Goal: Use online tool/utility: Use online tool/utility

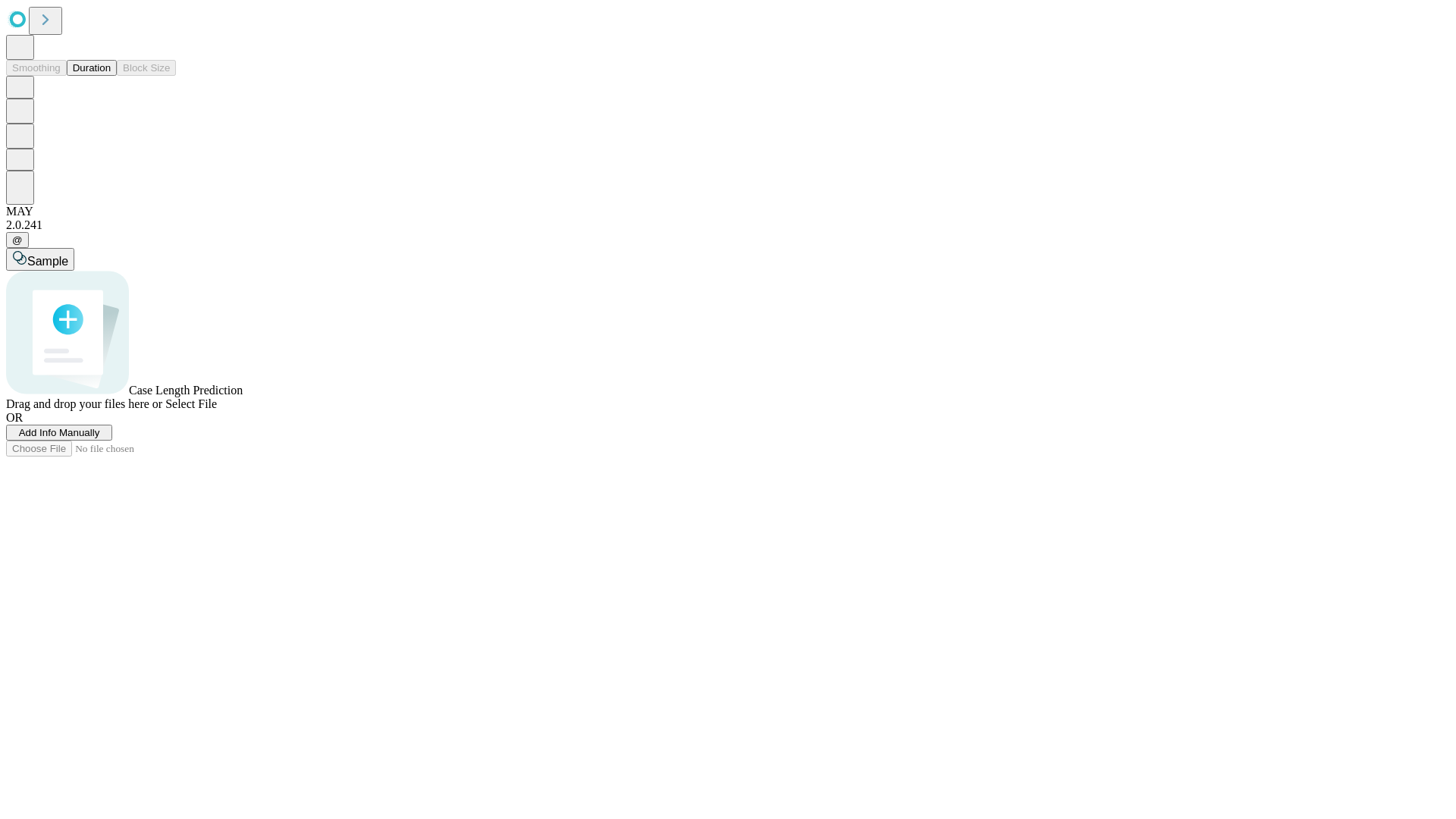
click at [110, 76] on button "Duration" at bounding box center [91, 68] width 50 height 16
click at [100, 439] on span "Add Info Manually" at bounding box center [59, 432] width 81 height 11
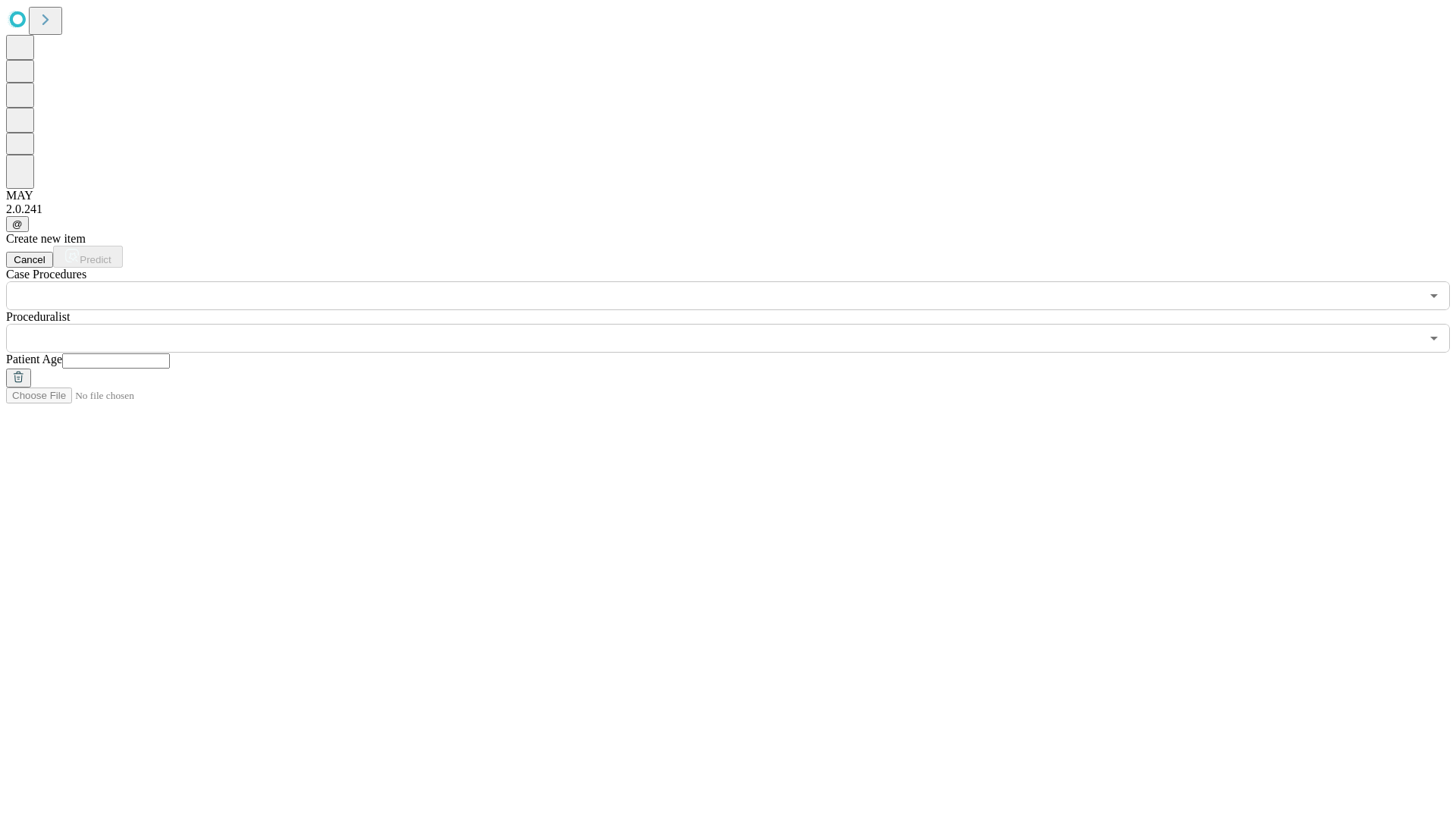
click at [170, 354] on input "text" at bounding box center [116, 361] width 108 height 15
type input "**"
click at [739, 324] on input "text" at bounding box center [713, 339] width 1414 height 29
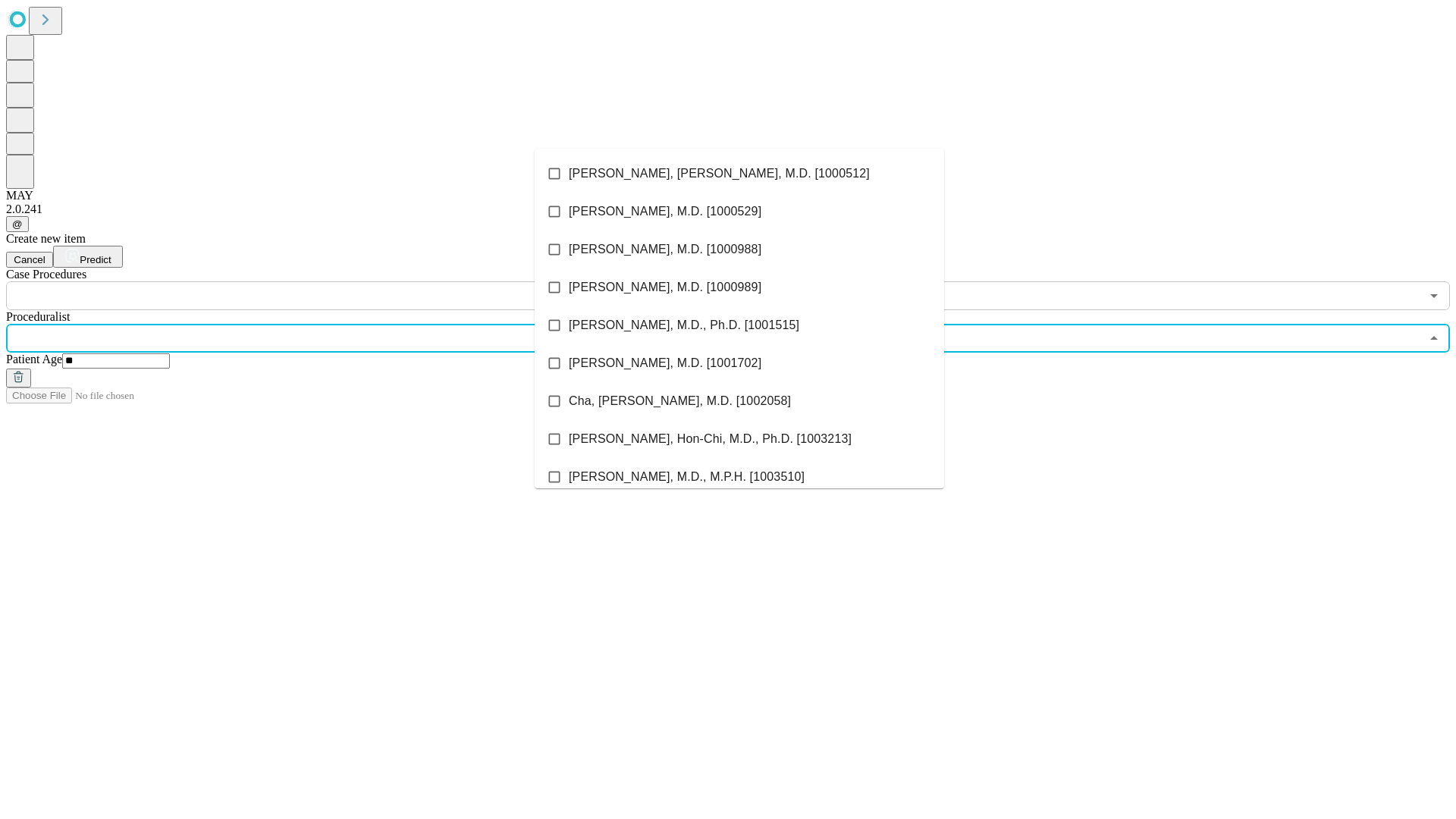
click at [740, 174] on li "[PERSON_NAME], [PERSON_NAME], M.D. [1000512]" at bounding box center [740, 173] width 410 height 38
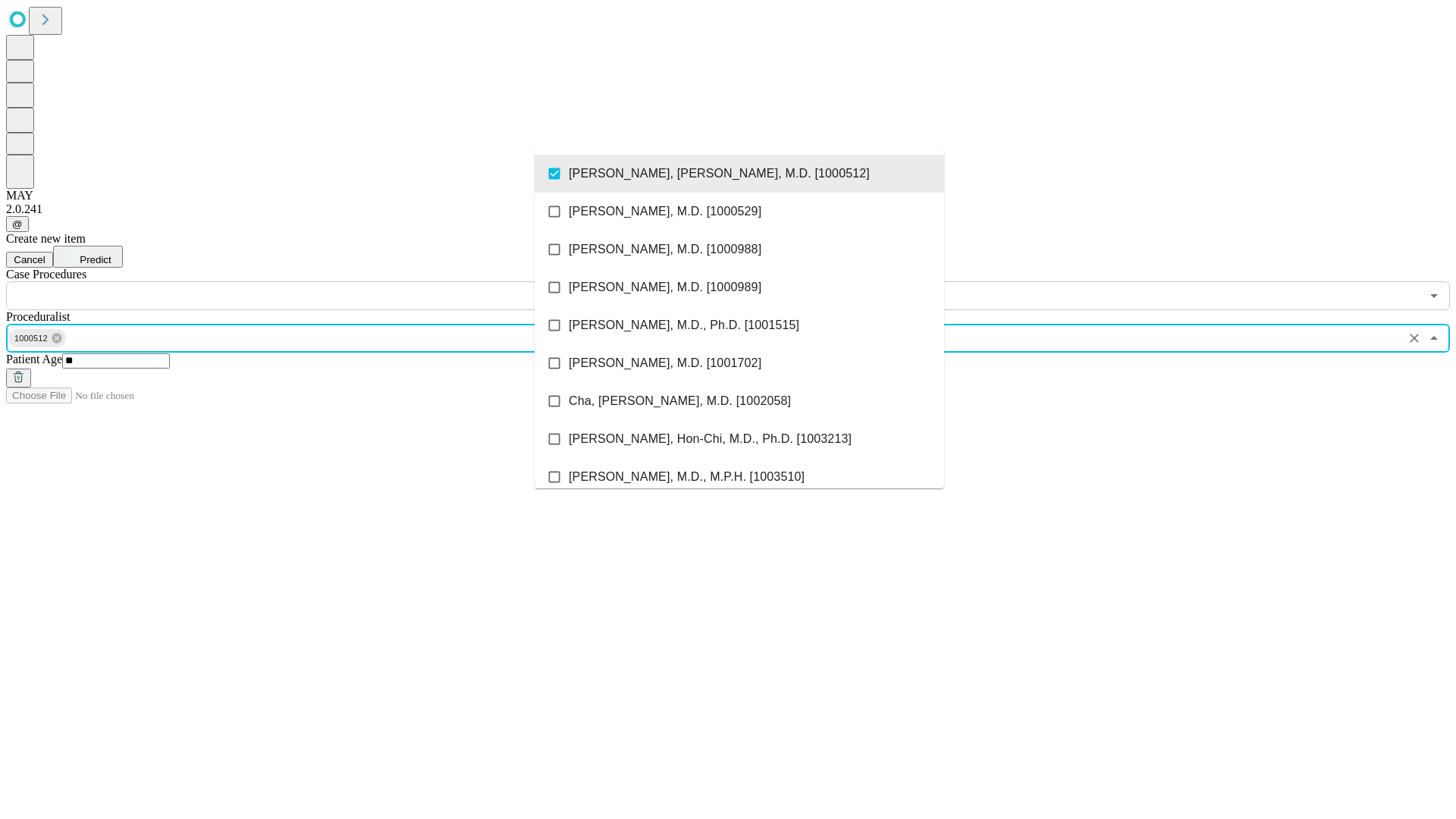
click at [319, 282] on input "text" at bounding box center [713, 296] width 1414 height 29
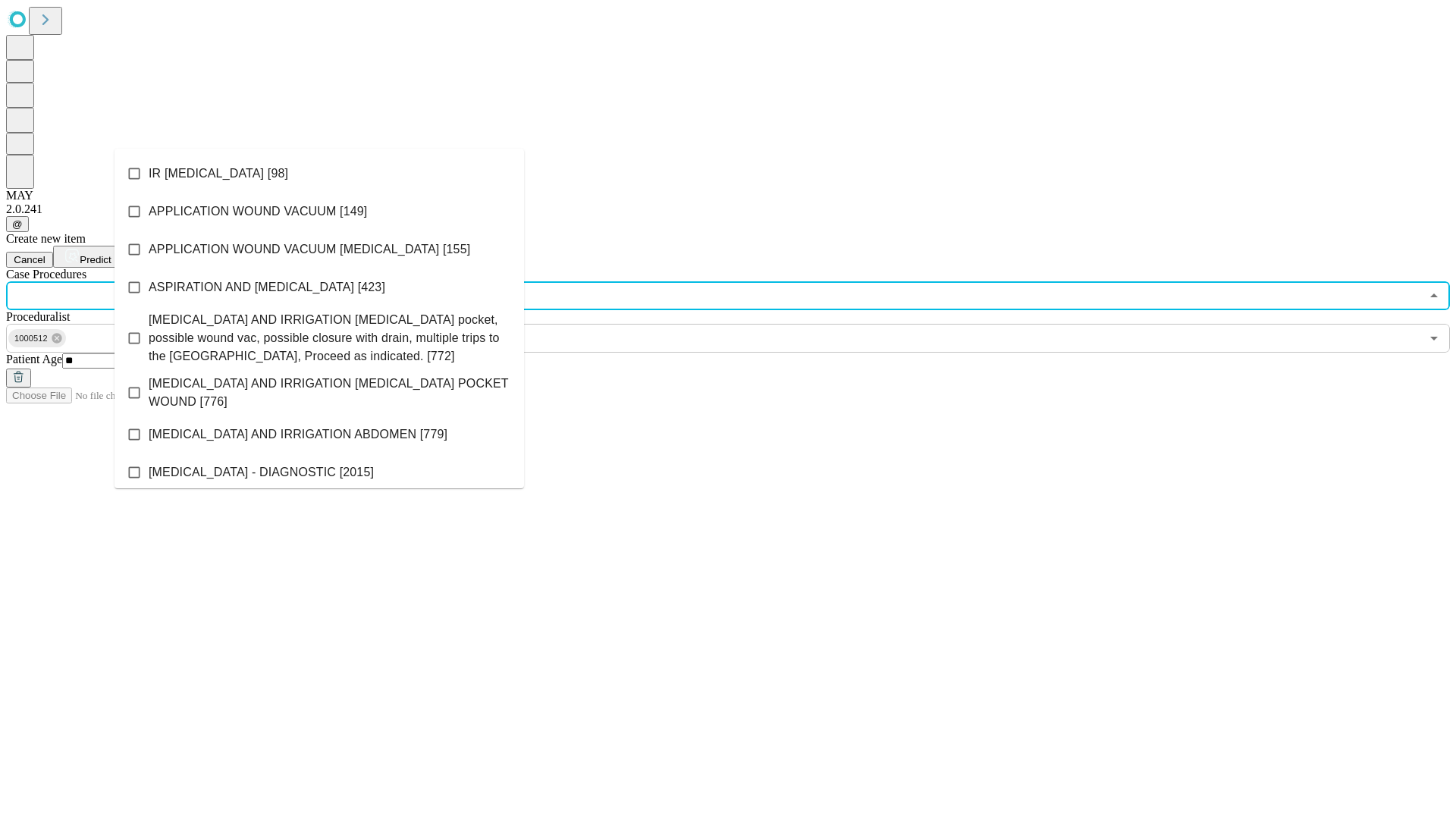
click at [319, 174] on li "IR [MEDICAL_DATA] [98]" at bounding box center [319, 173] width 410 height 38
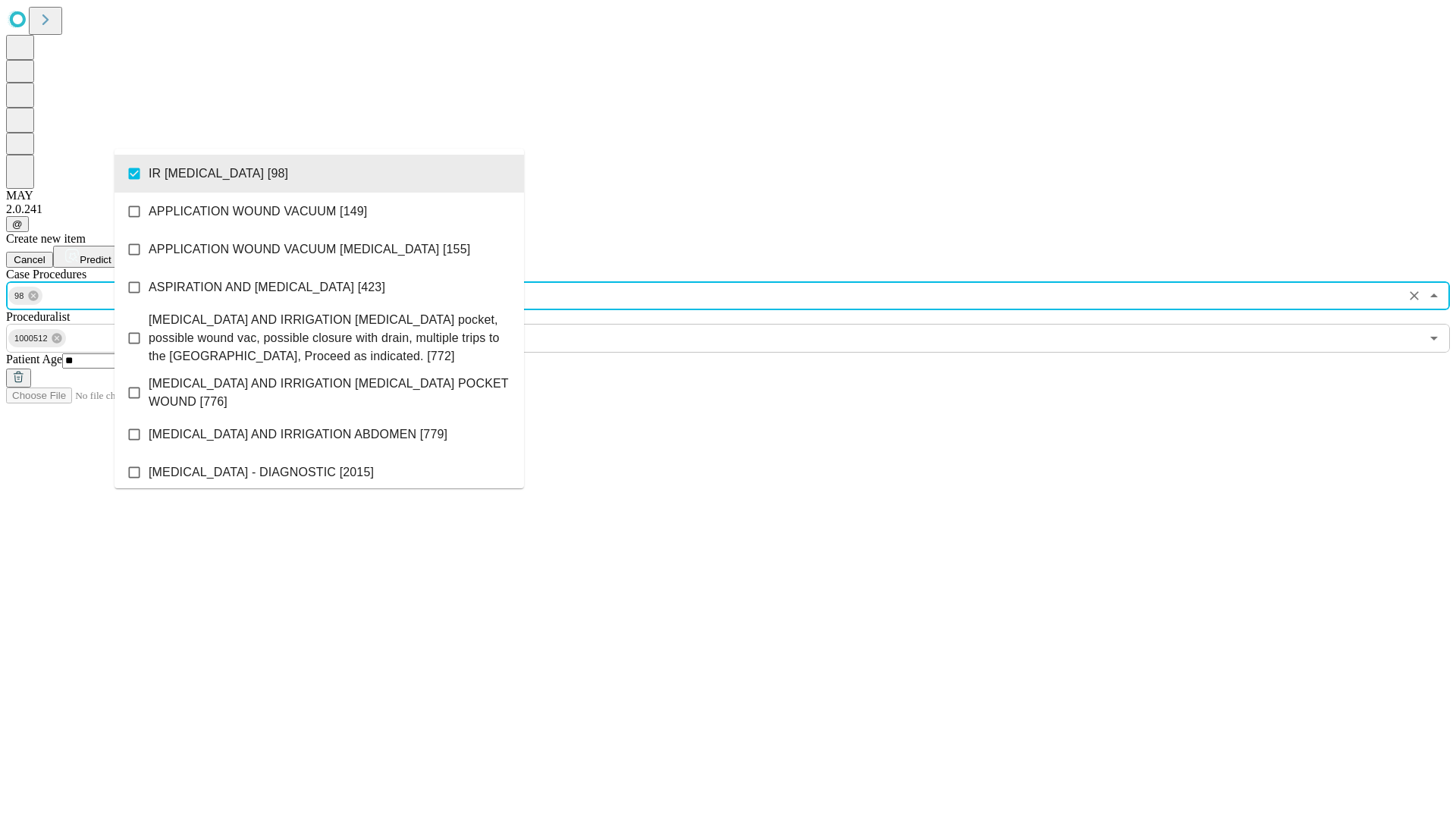
click at [110, 254] on span "Predict" at bounding box center [94, 259] width 31 height 11
